Goal: Navigation & Orientation: Go to known website

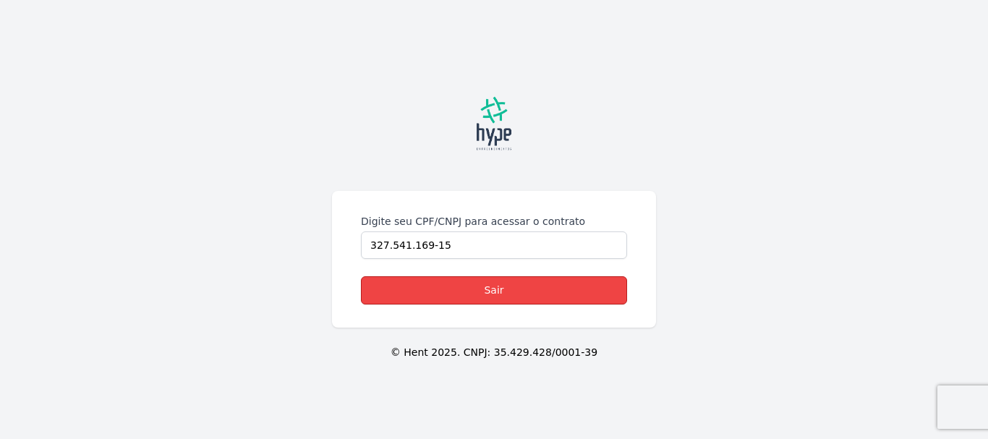
click at [493, 288] on link "Sair" at bounding box center [494, 290] width 266 height 28
